Goal: Use online tool/utility: Utilize a website feature to perform a specific function

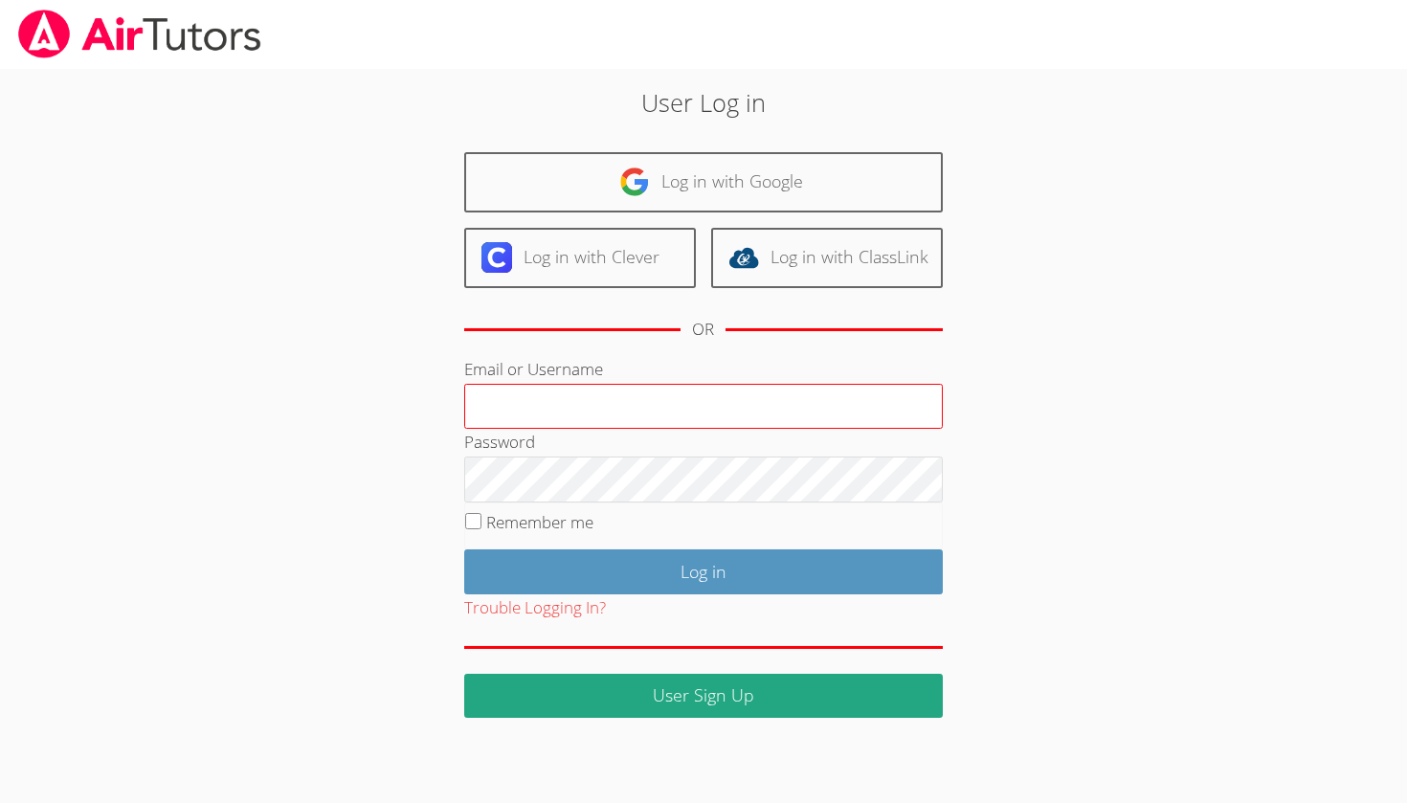
click at [693, 400] on input "Email or Username" at bounding box center [703, 407] width 478 height 46
type input "é"
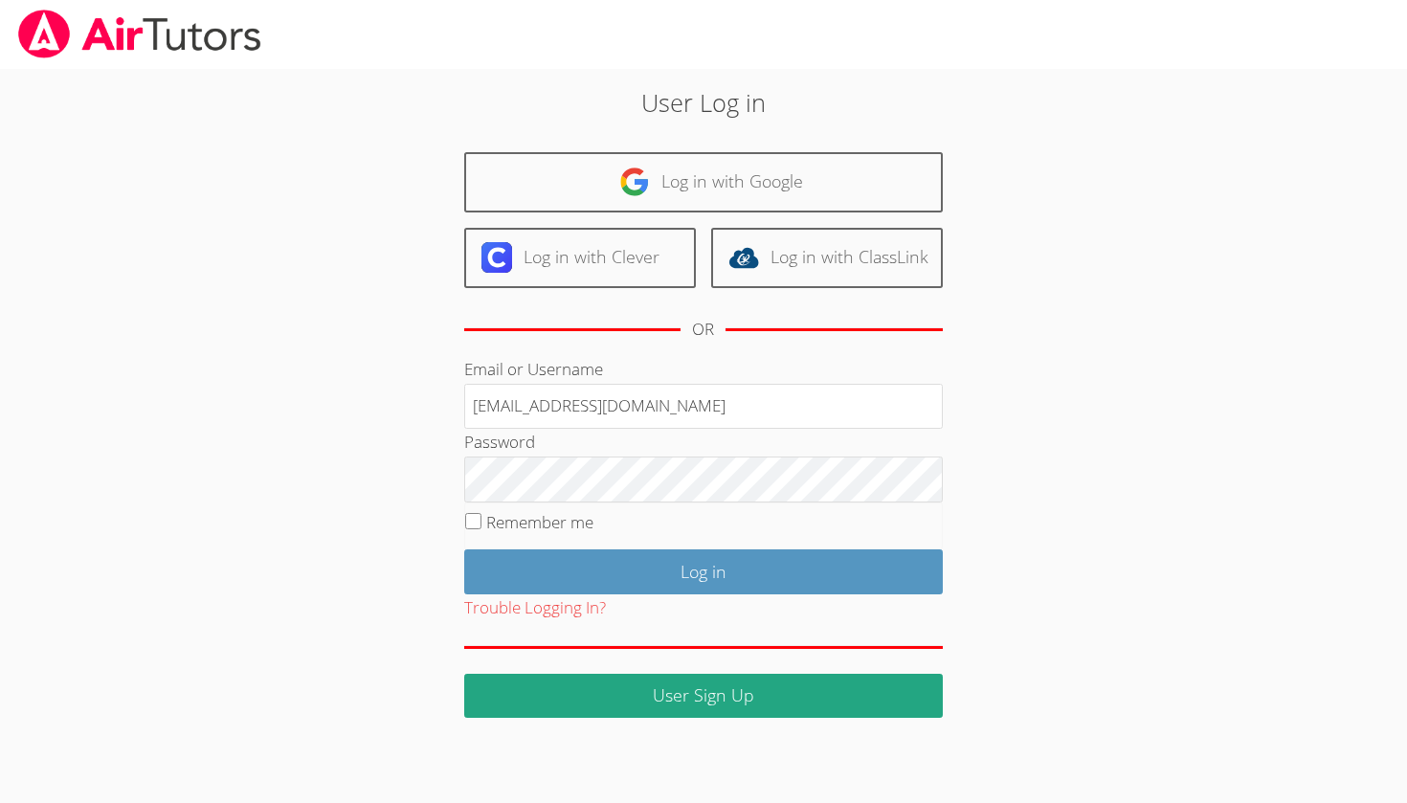
type input "26chibanes@mbusdapps.org"
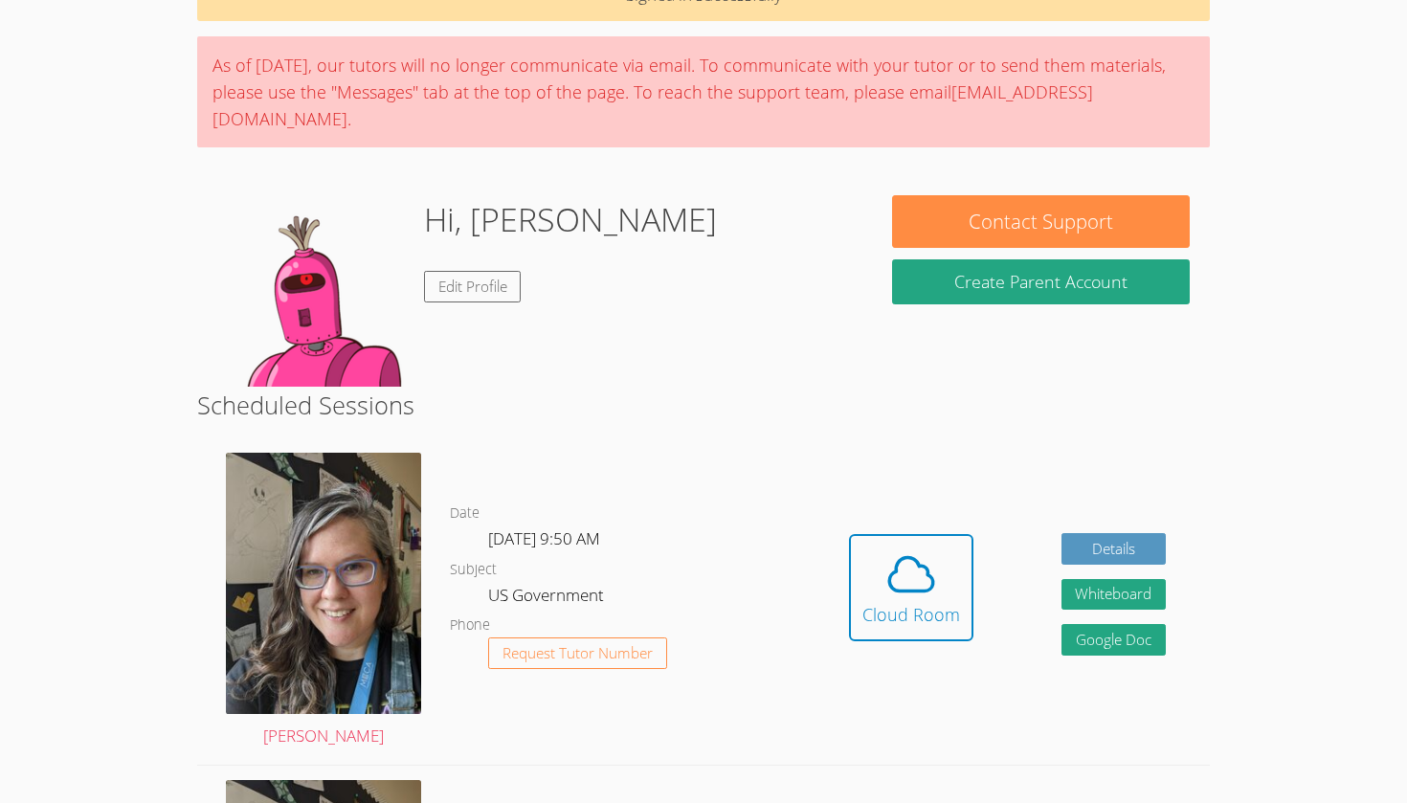
scroll to position [122, 0]
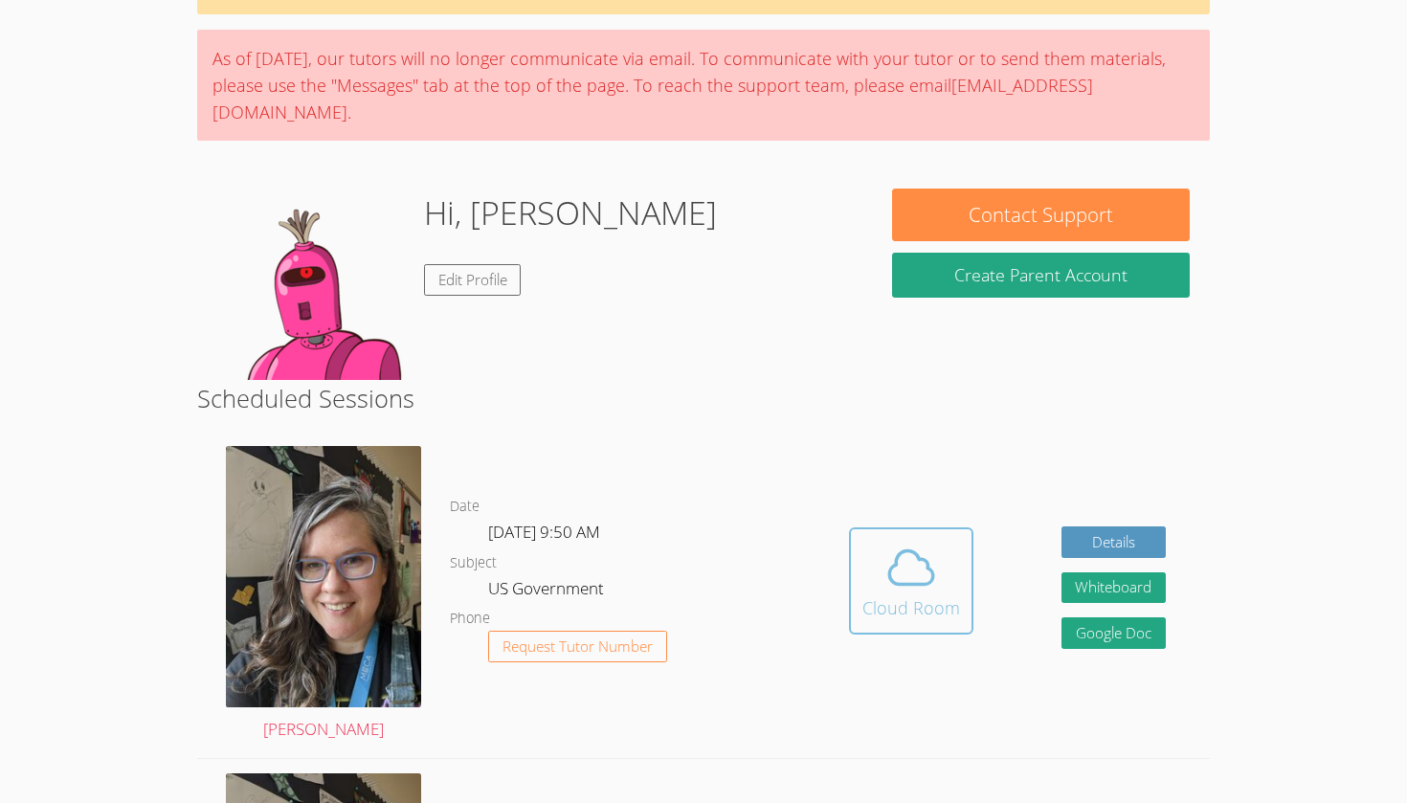
click at [923, 594] on div "Cloud Room" at bounding box center [911, 607] width 98 height 27
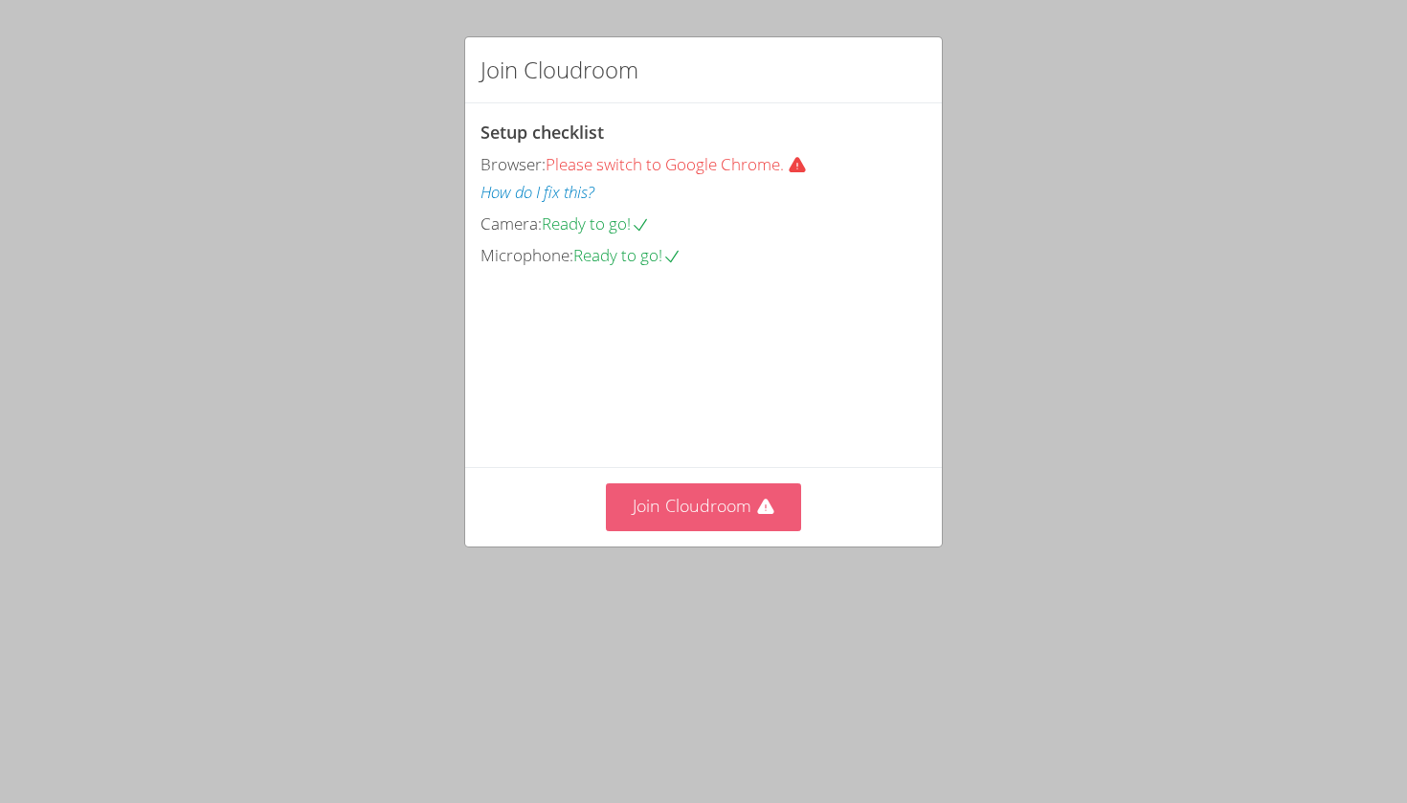
click at [751, 530] on button "Join Cloudroom" at bounding box center [704, 506] width 196 height 47
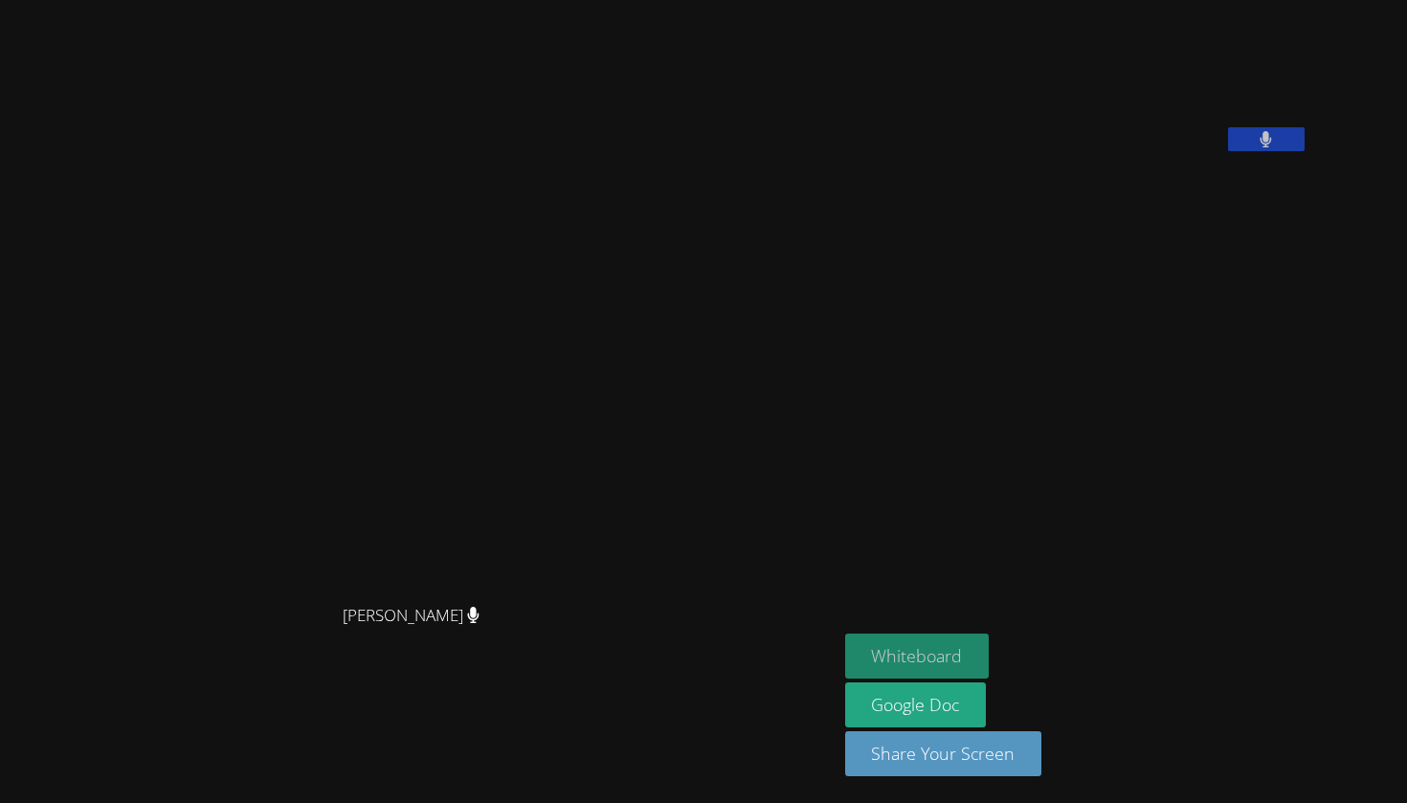
click at [845, 656] on button "Whiteboard" at bounding box center [917, 655] width 144 height 45
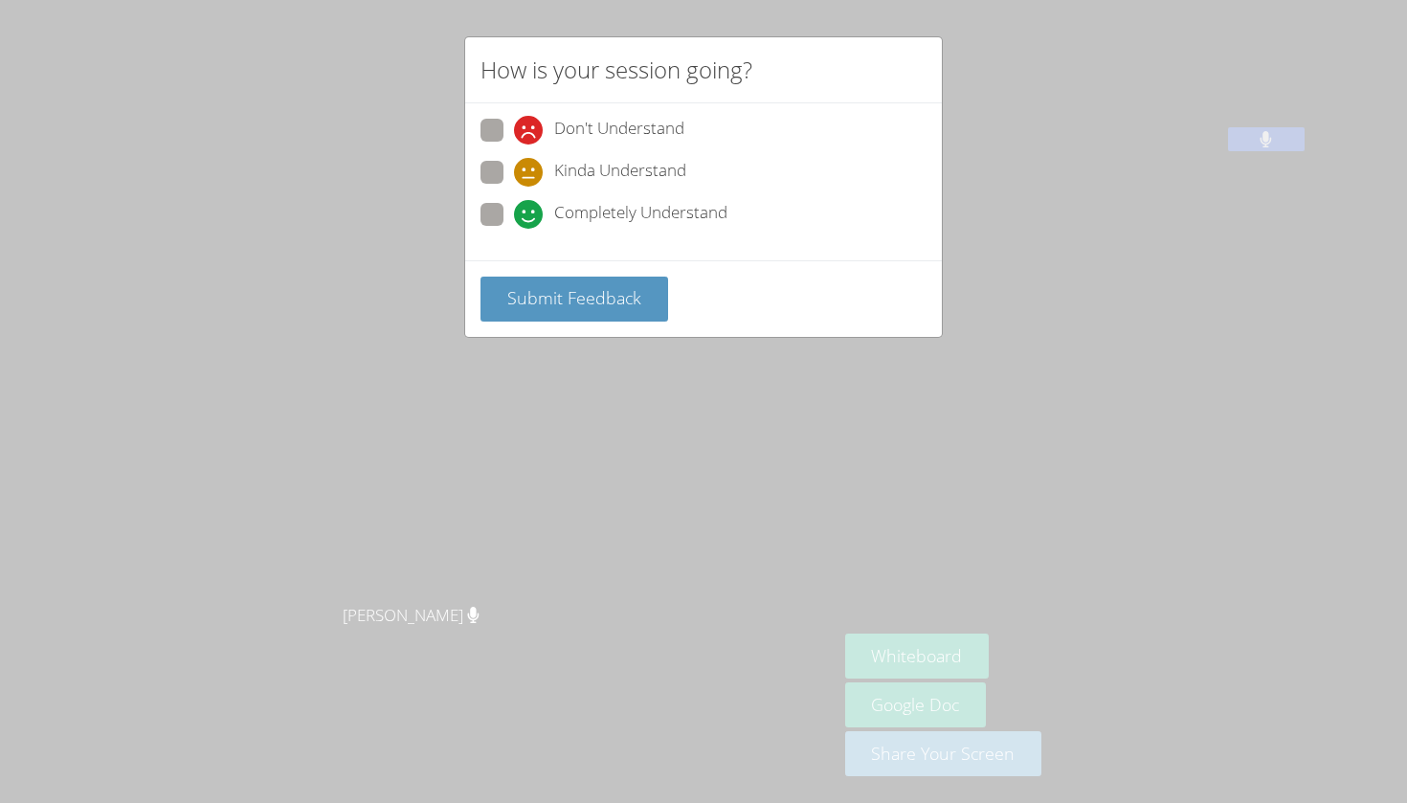
click at [514, 229] on span at bounding box center [514, 229] width 0 height 0
click at [514, 217] on input "Completely Understand" at bounding box center [522, 211] width 16 height 16
radio input "true"
click at [546, 298] on span "Submit Feedback" at bounding box center [574, 297] width 134 height 23
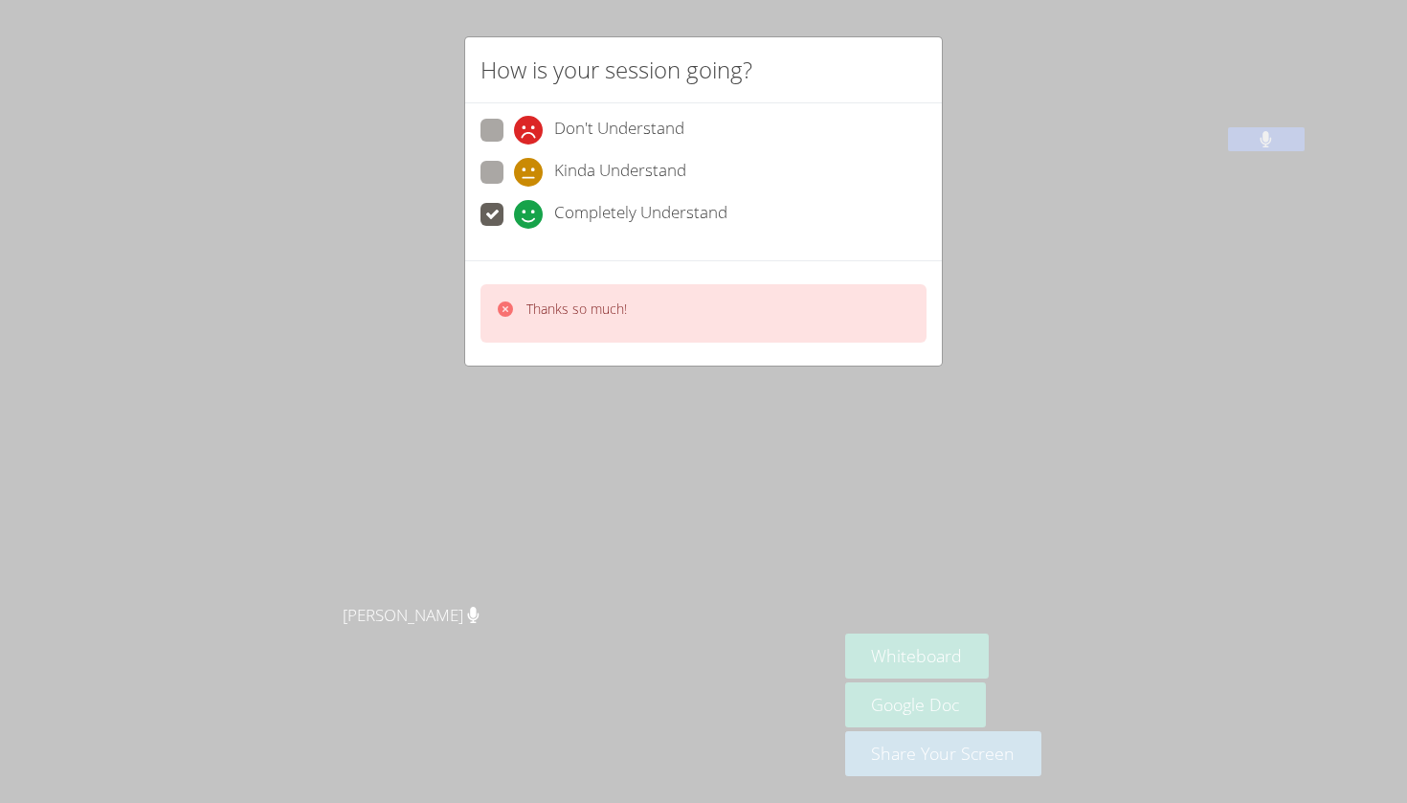
click at [785, 508] on div "How is your session going? Don't Understand Kinda Understand Completely Underst…" at bounding box center [703, 401] width 1407 height 803
